Goal: Task Accomplishment & Management: Complete application form

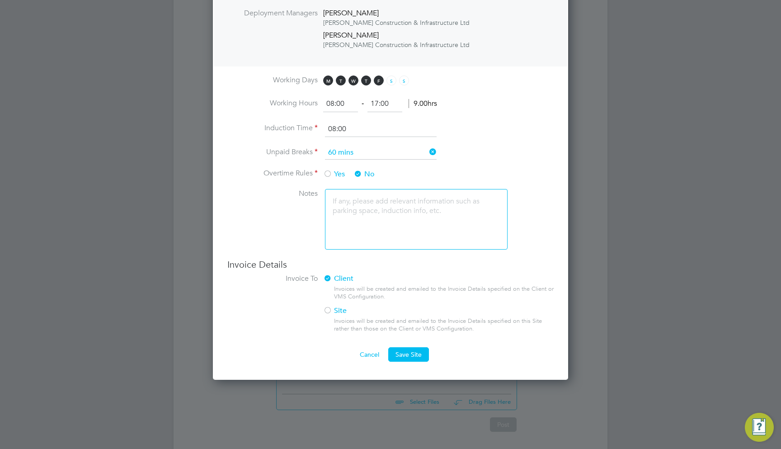
scroll to position [887, 356]
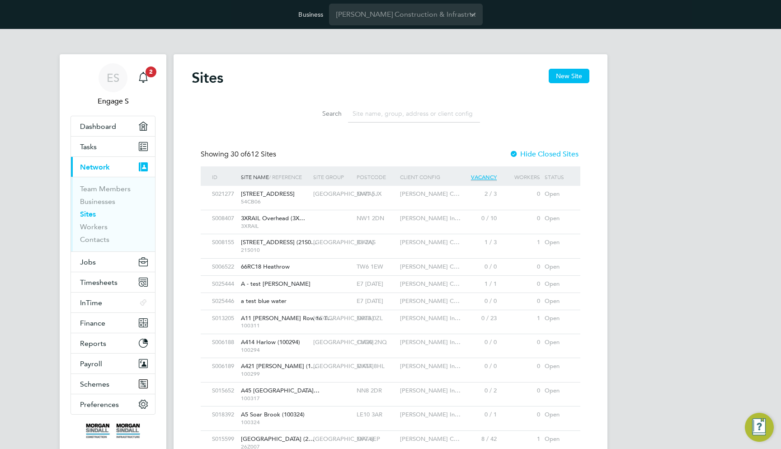
click at [479, 191] on div "2 / 3" at bounding box center [477, 194] width 43 height 17
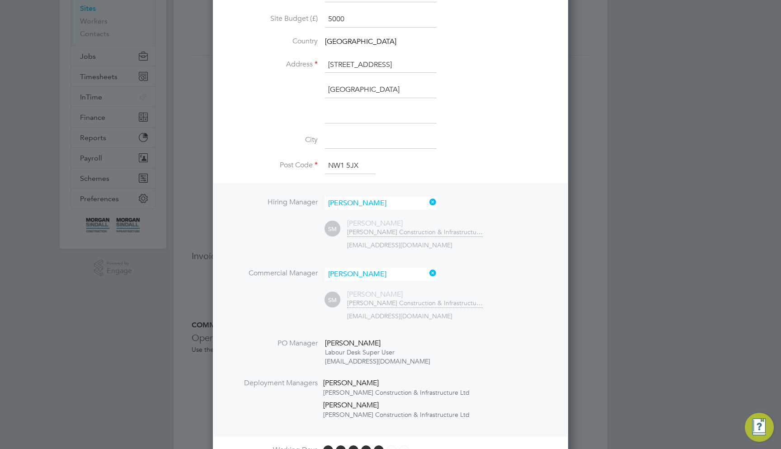
scroll to position [214, 0]
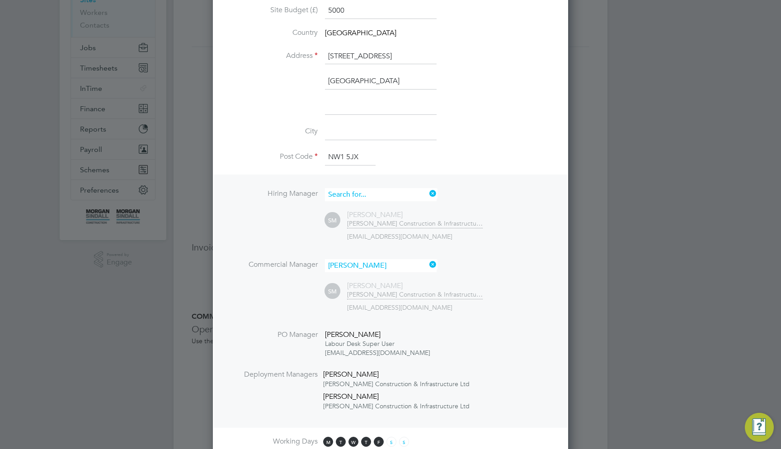
click at [385, 188] on input at bounding box center [381, 194] width 112 height 13
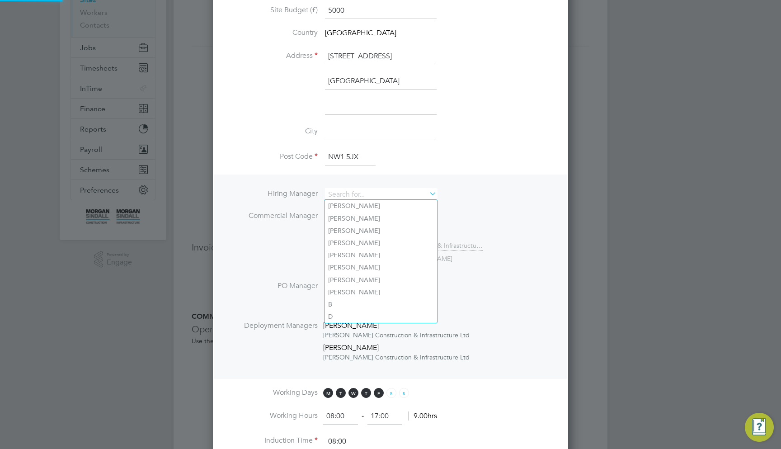
click at [524, 185] on li "Hiring Manager Commercial Manager Sam M SM Sam M Morgan Sindall Construction & …" at bounding box center [391, 277] width 354 height 204
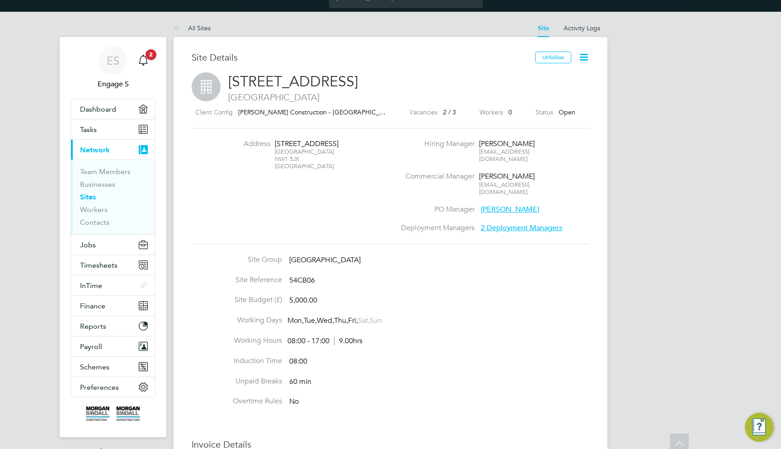
scroll to position [0, 0]
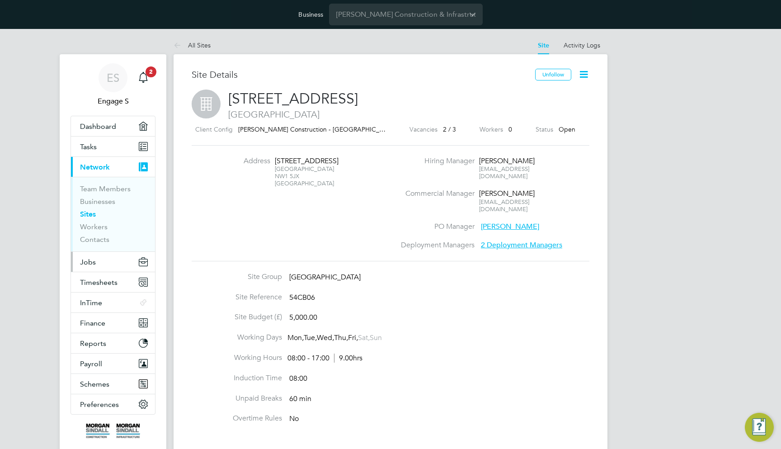
click at [103, 269] on button "Jobs" at bounding box center [113, 262] width 84 height 20
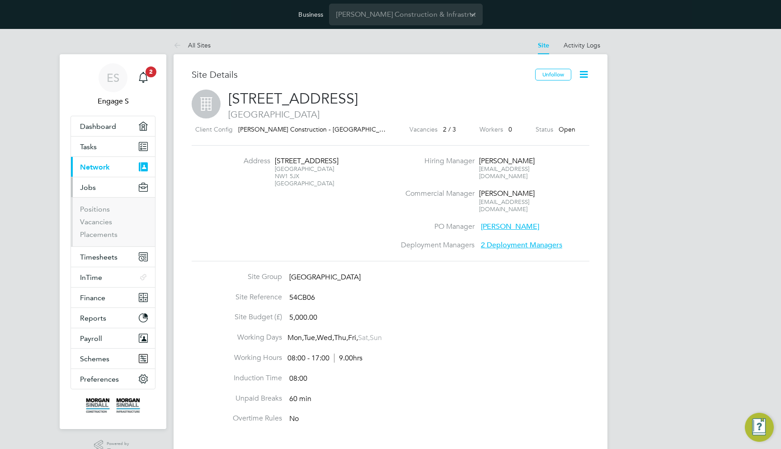
click at [99, 225] on link "Vacancies" at bounding box center [96, 221] width 32 height 9
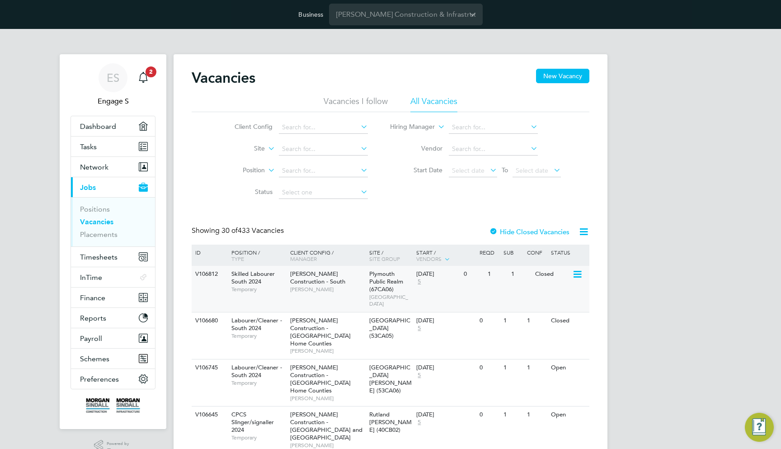
click at [464, 283] on div "V106812 Skilled Labourer South 2024 Temporary Morgan Sindall Construction - Sou…" at bounding box center [391, 289] width 398 height 46
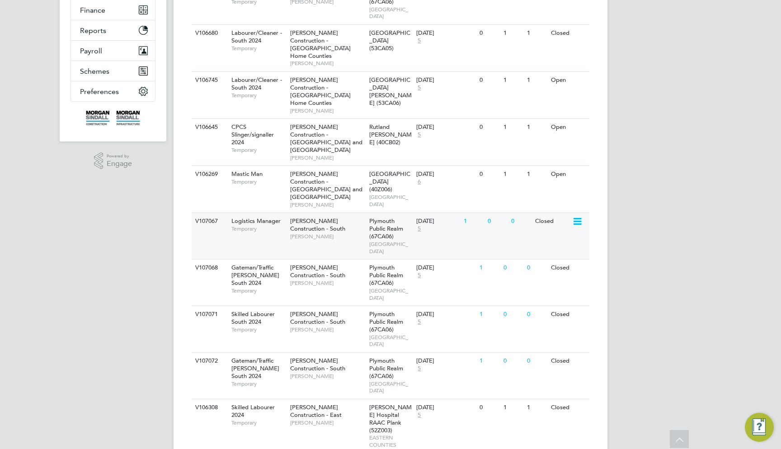
scroll to position [286, 0]
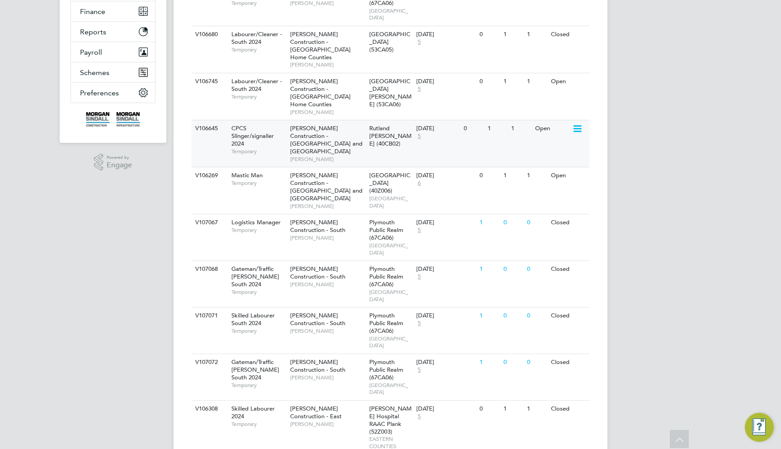
click at [504, 120] on div "1" at bounding box center [498, 128] width 24 height 17
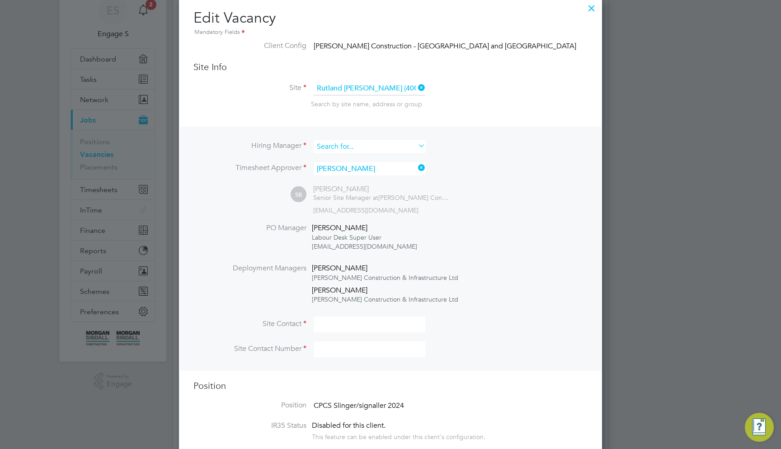
click at [385, 148] on input at bounding box center [370, 146] width 112 height 13
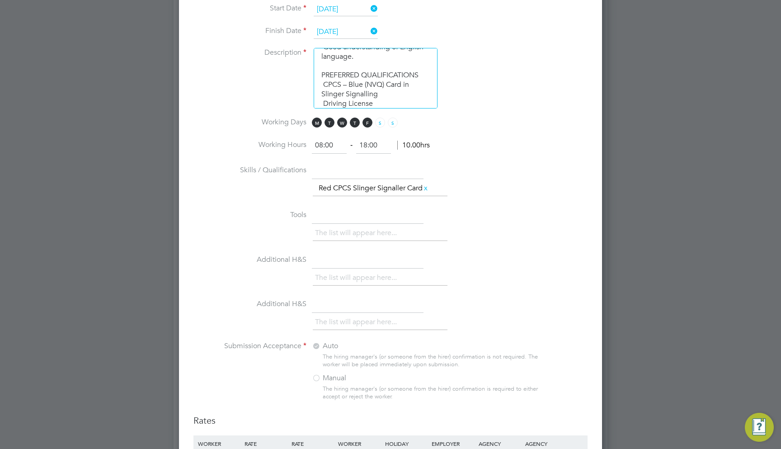
click at [557, 252] on li "Additional H&S The list will appear here..." at bounding box center [390, 274] width 394 height 45
